Goal: Find specific page/section

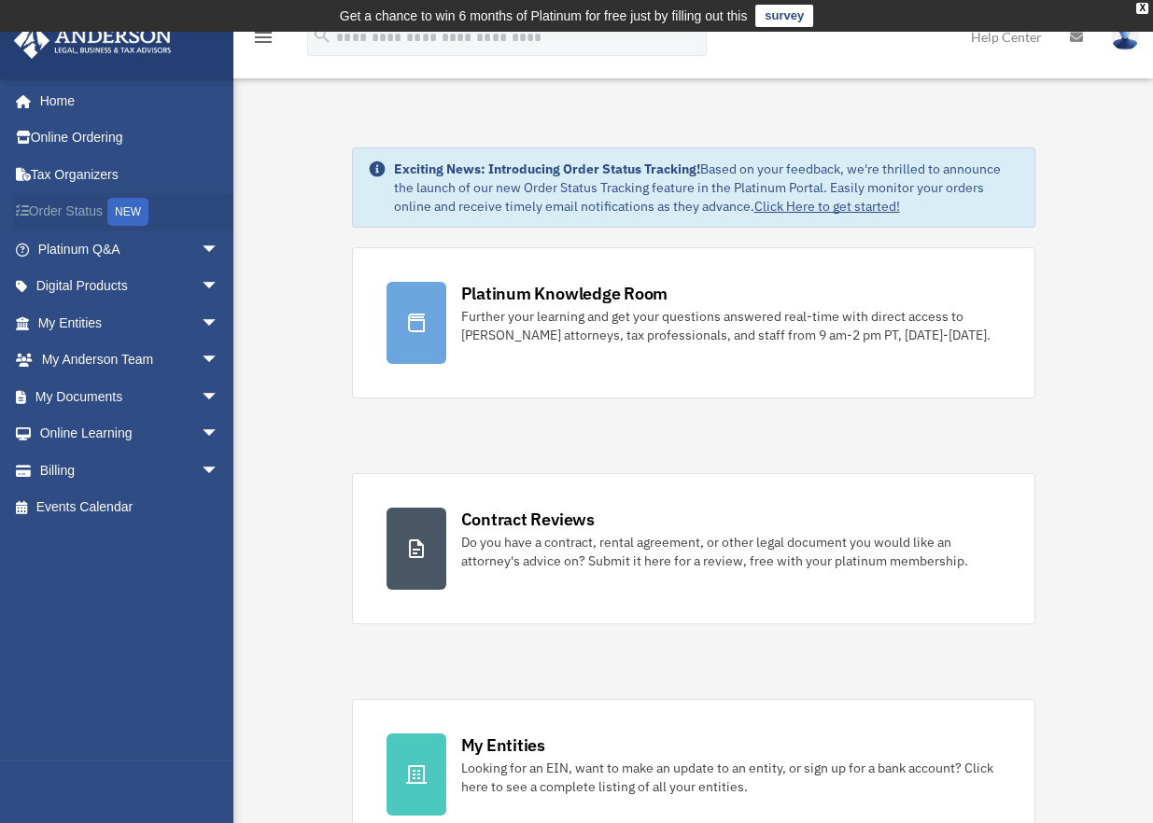
click at [90, 205] on link "Order Status NEW" at bounding box center [130, 212] width 234 height 38
click at [175, 391] on link "My Documents arrow_drop_down" at bounding box center [130, 396] width 234 height 37
click at [201, 391] on span "arrow_drop_down" at bounding box center [219, 397] width 37 height 38
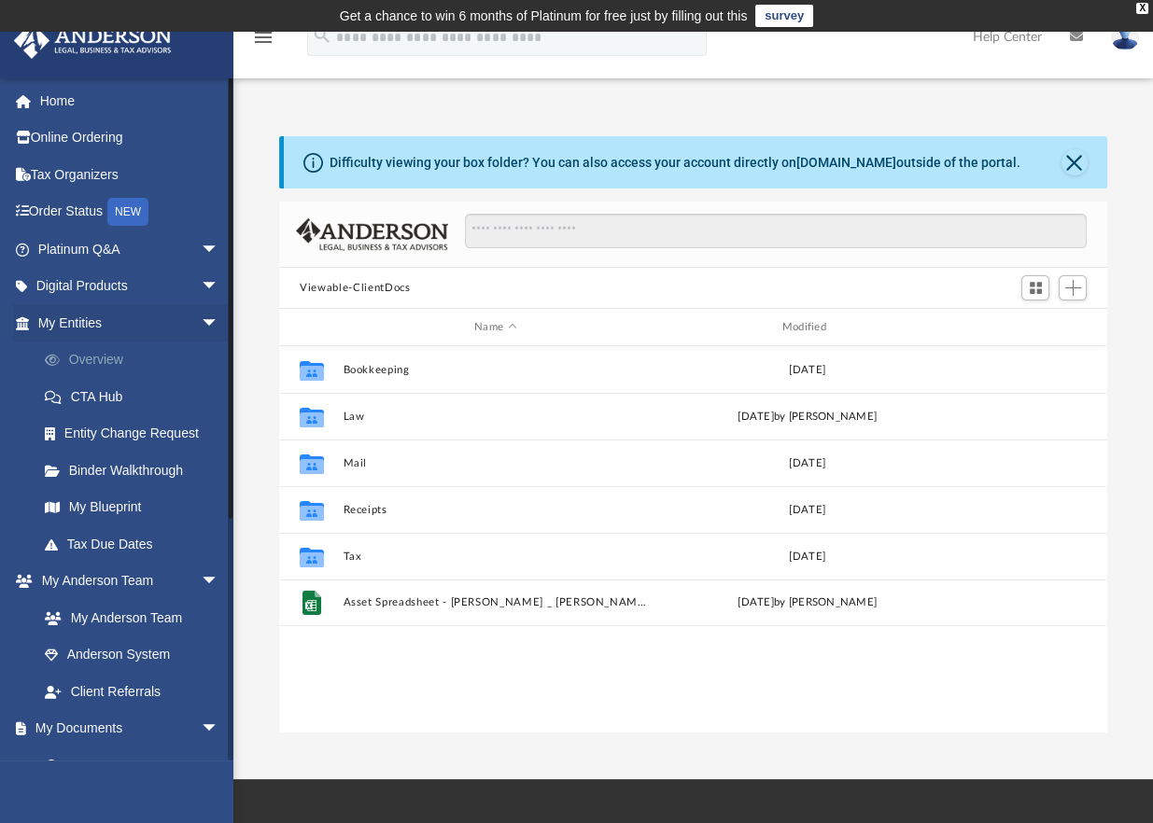
scroll to position [410, 813]
click at [201, 725] on span "arrow_drop_down" at bounding box center [219, 729] width 37 height 38
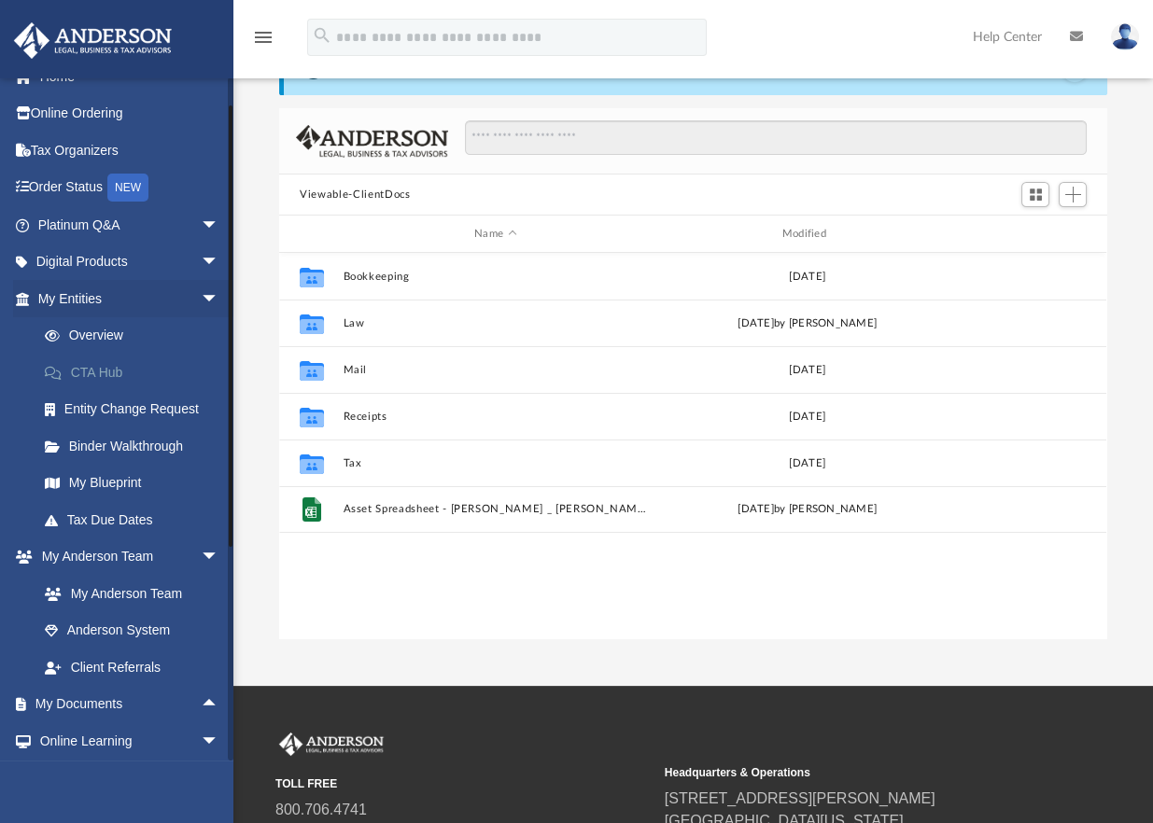
scroll to position [0, 0]
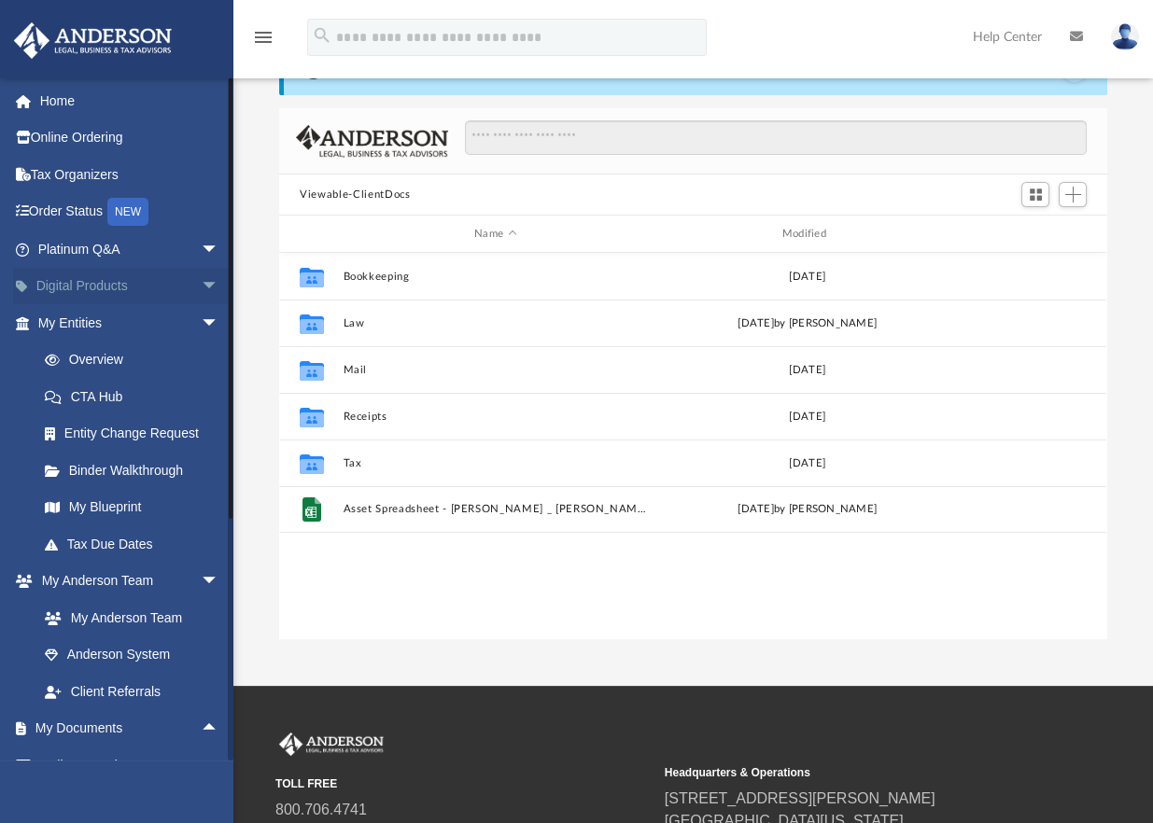
click at [201, 286] on span "arrow_drop_down" at bounding box center [219, 287] width 37 height 38
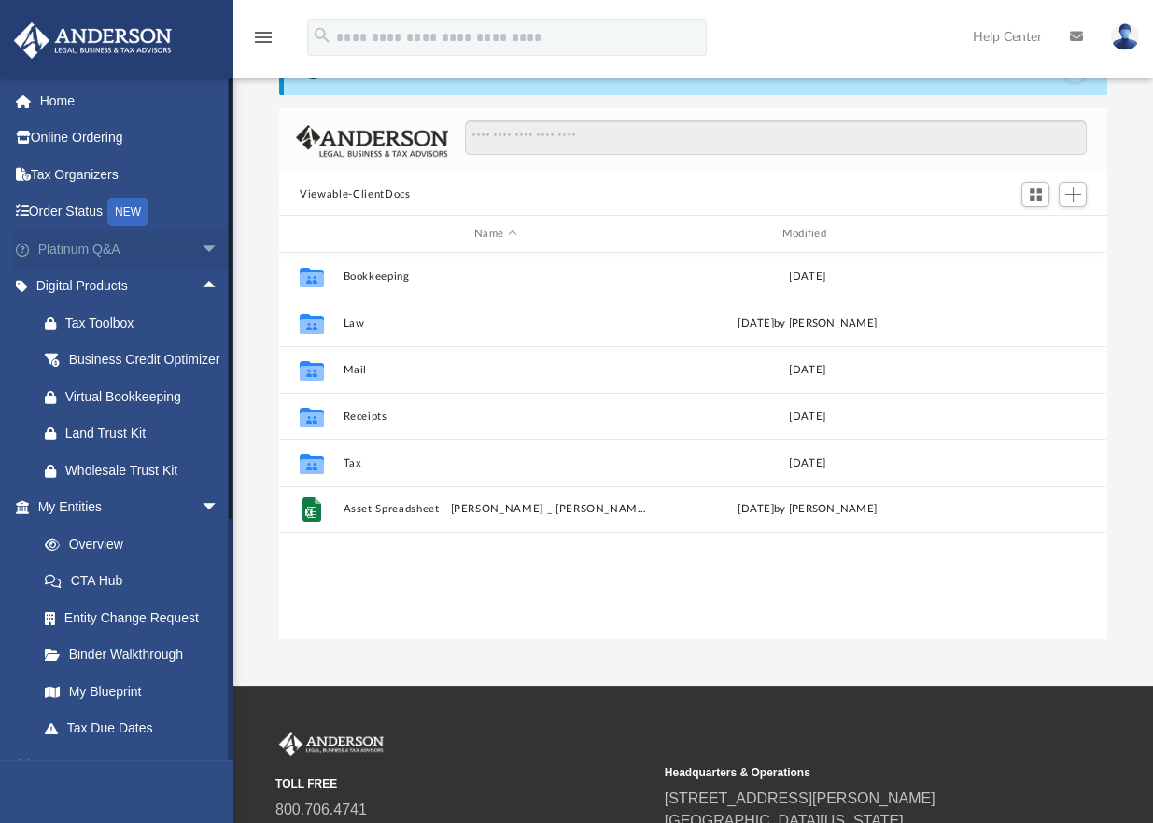
click at [201, 246] on span "arrow_drop_down" at bounding box center [219, 250] width 37 height 38
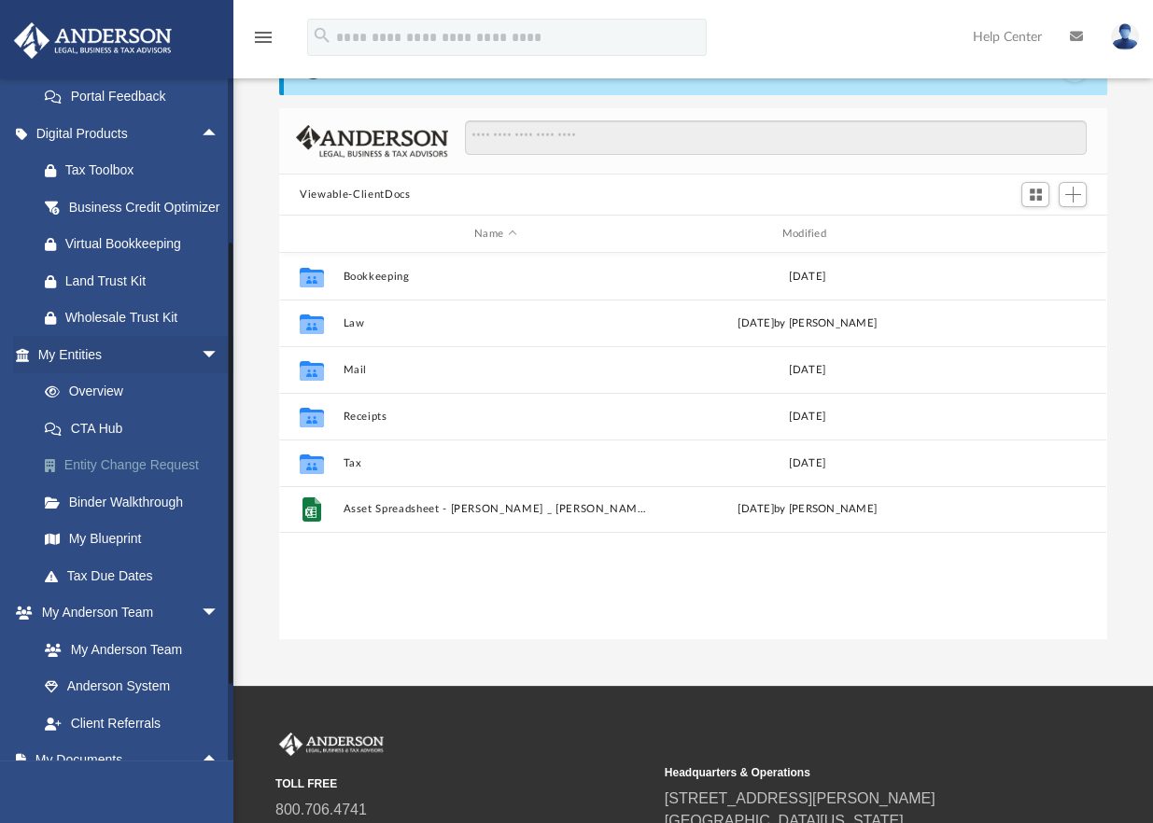
scroll to position [560, 0]
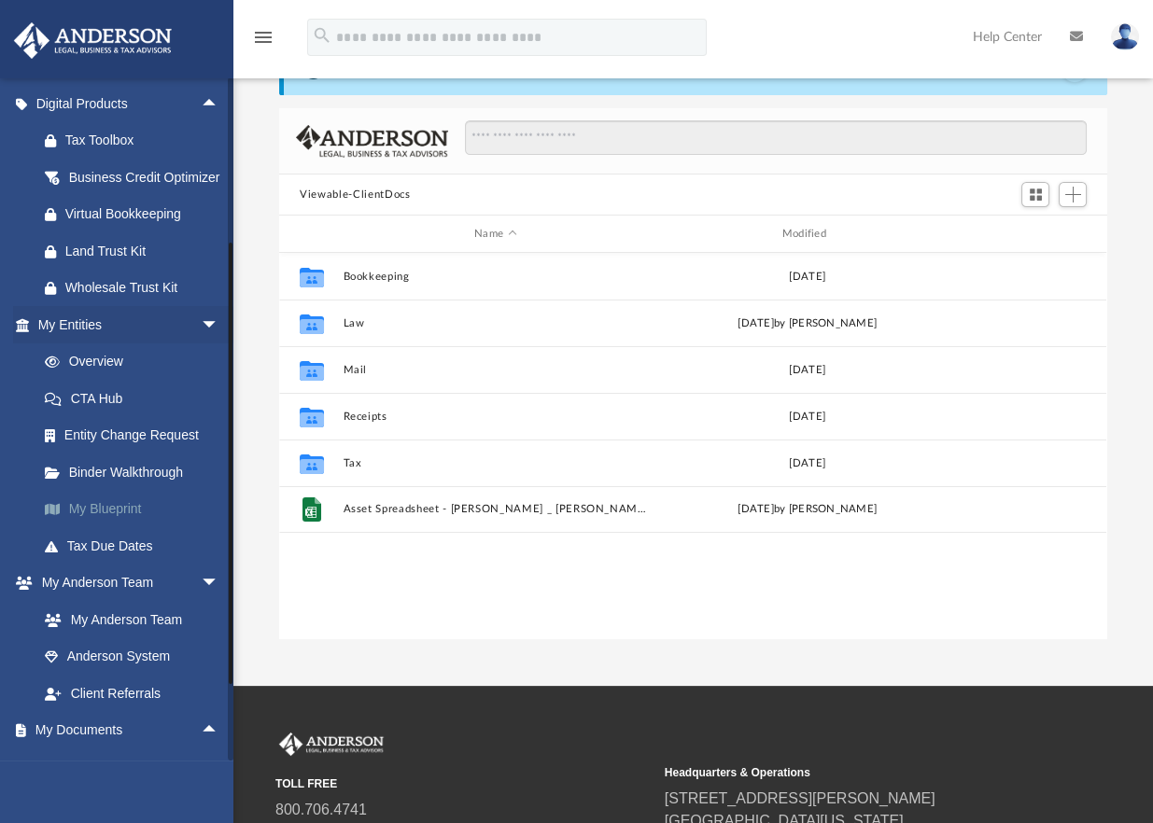
click at [129, 528] on link "My Blueprint" at bounding box center [136, 509] width 221 height 37
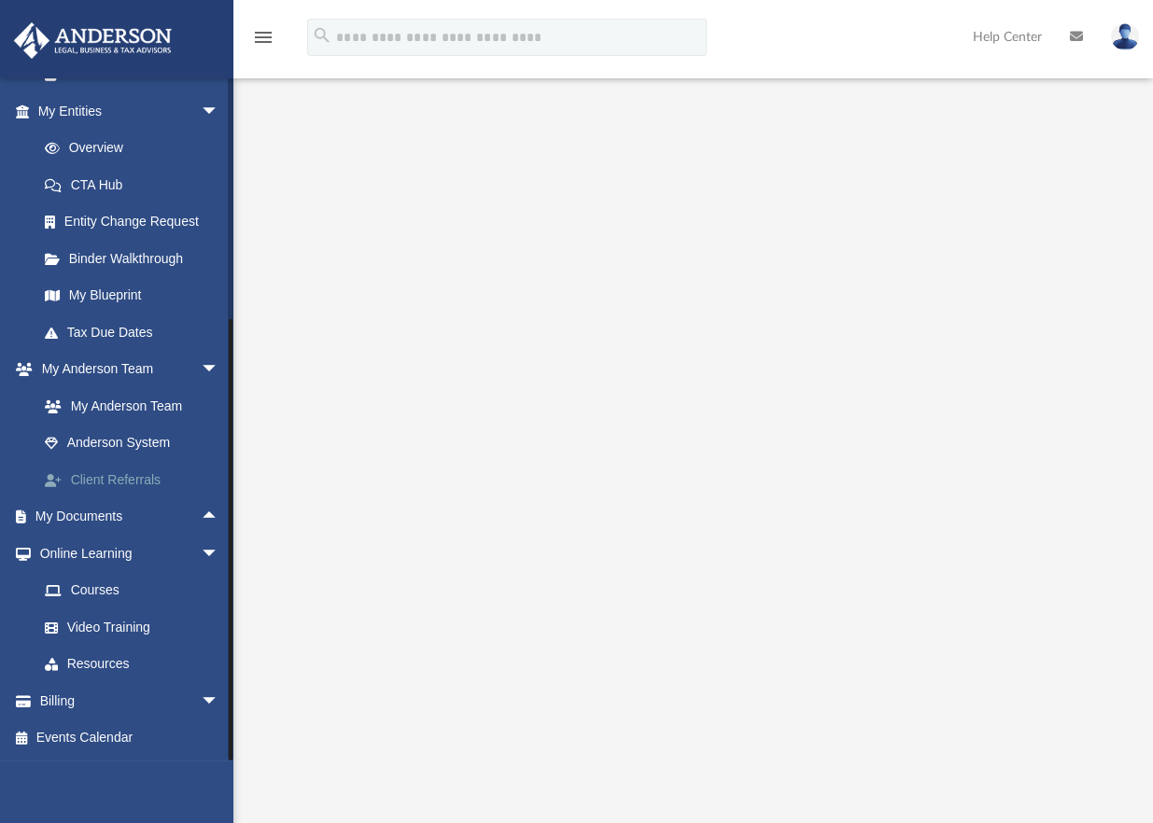
scroll to position [187, 0]
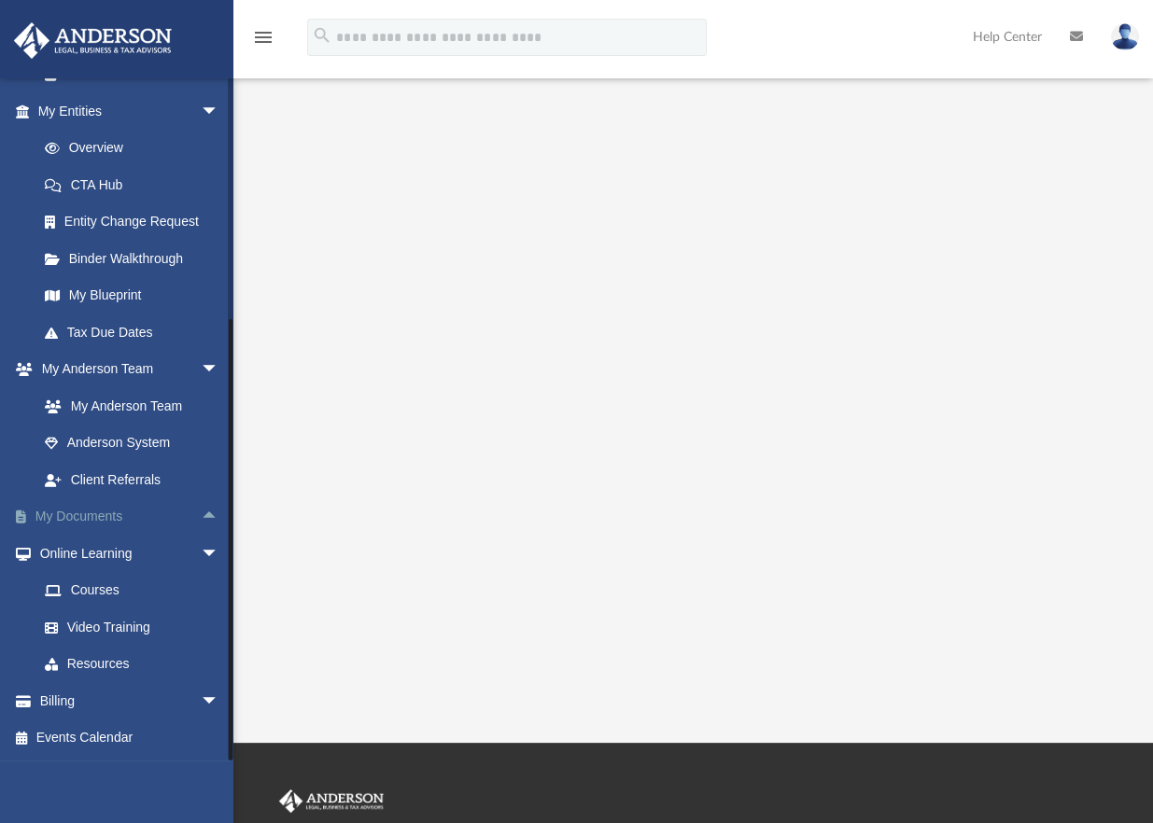
click at [201, 516] on span "arrow_drop_up" at bounding box center [219, 518] width 37 height 38
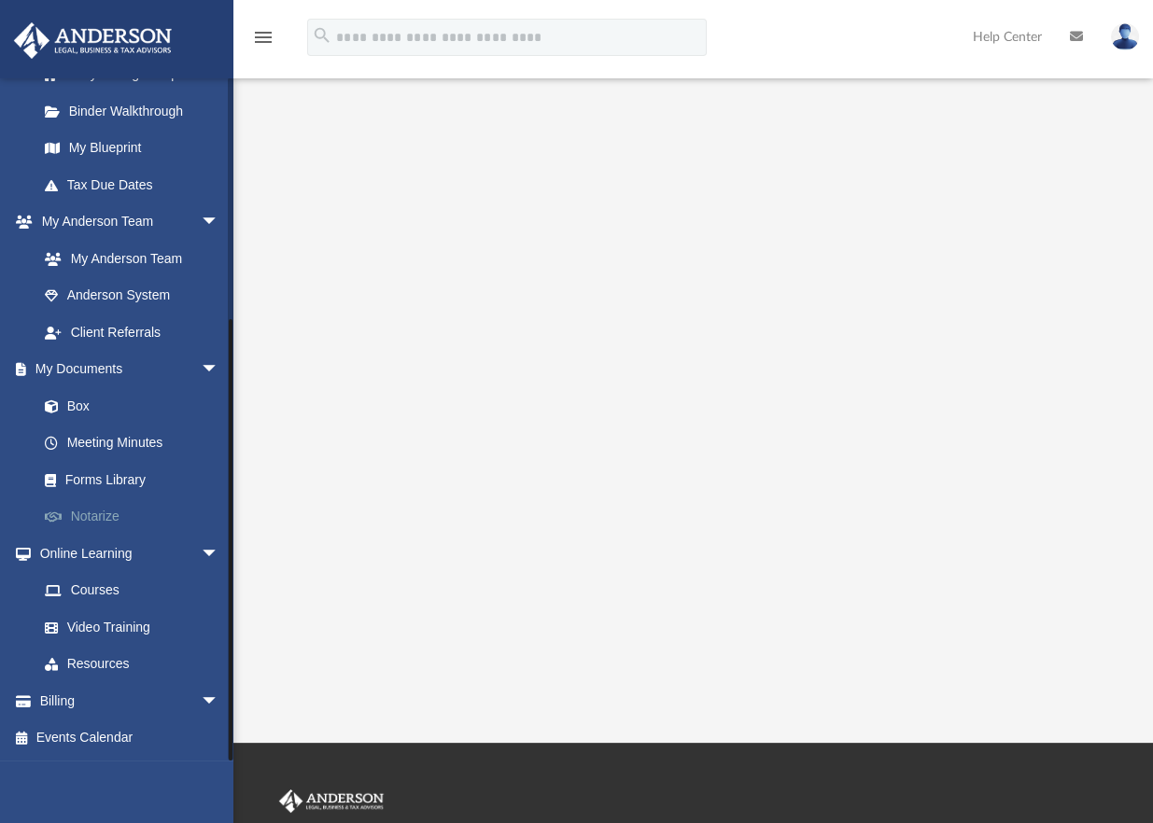
scroll to position [966, 0]
click at [201, 694] on span "arrow_drop_down" at bounding box center [219, 701] width 37 height 38
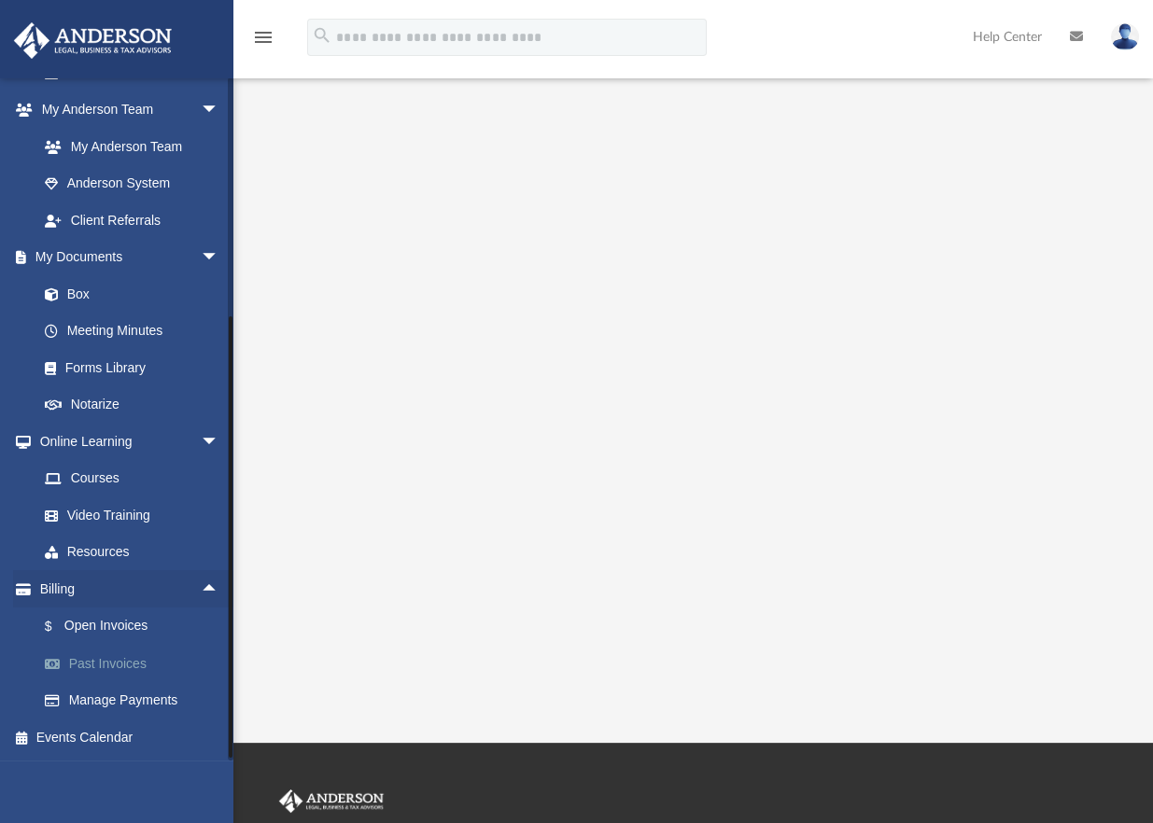
scroll to position [1077, 0]
click at [153, 634] on link "$ Open Invoices" at bounding box center [136, 627] width 221 height 38
